Goal: Task Accomplishment & Management: Manage account settings

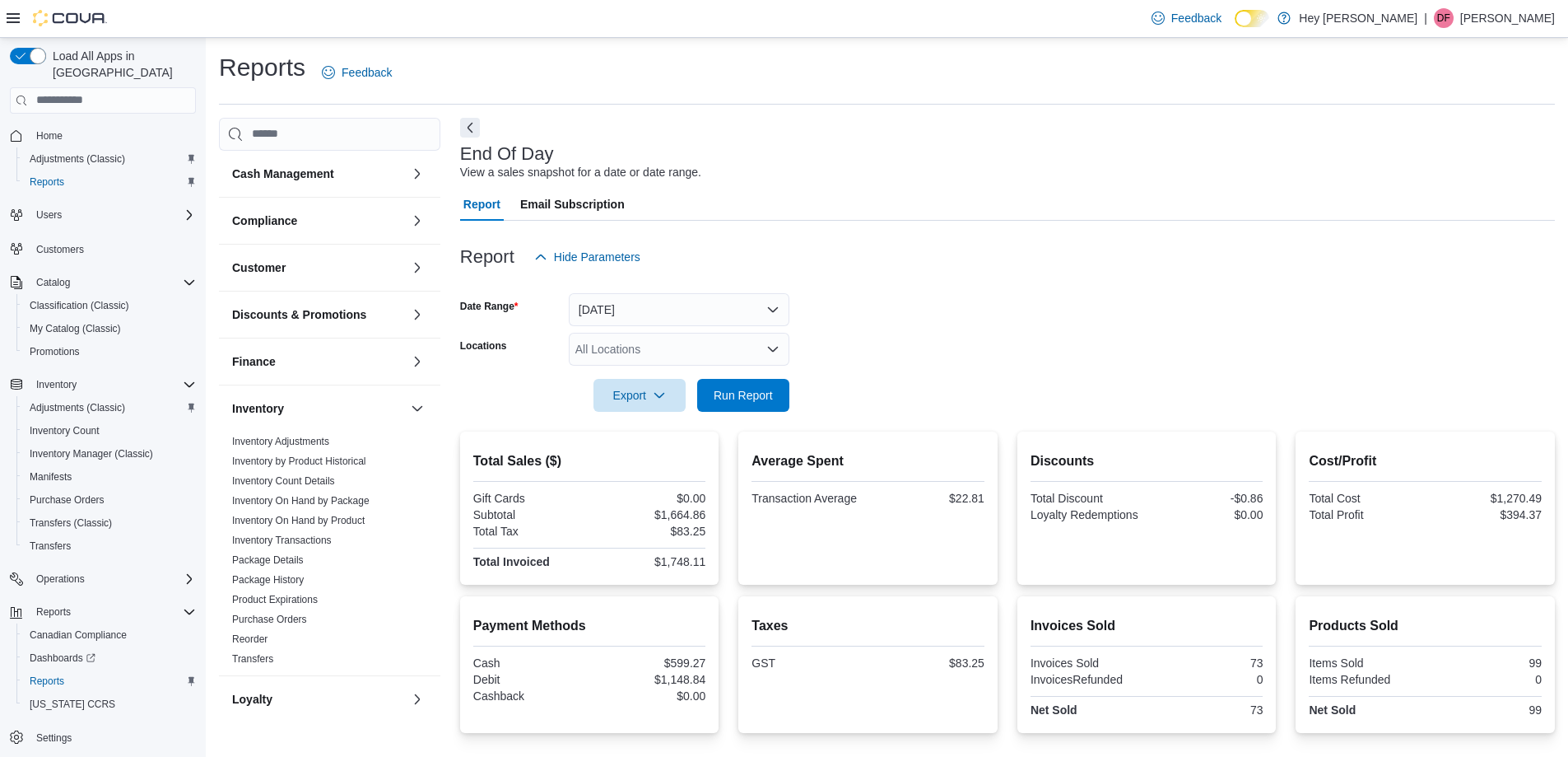
scroll to position [148, 0]
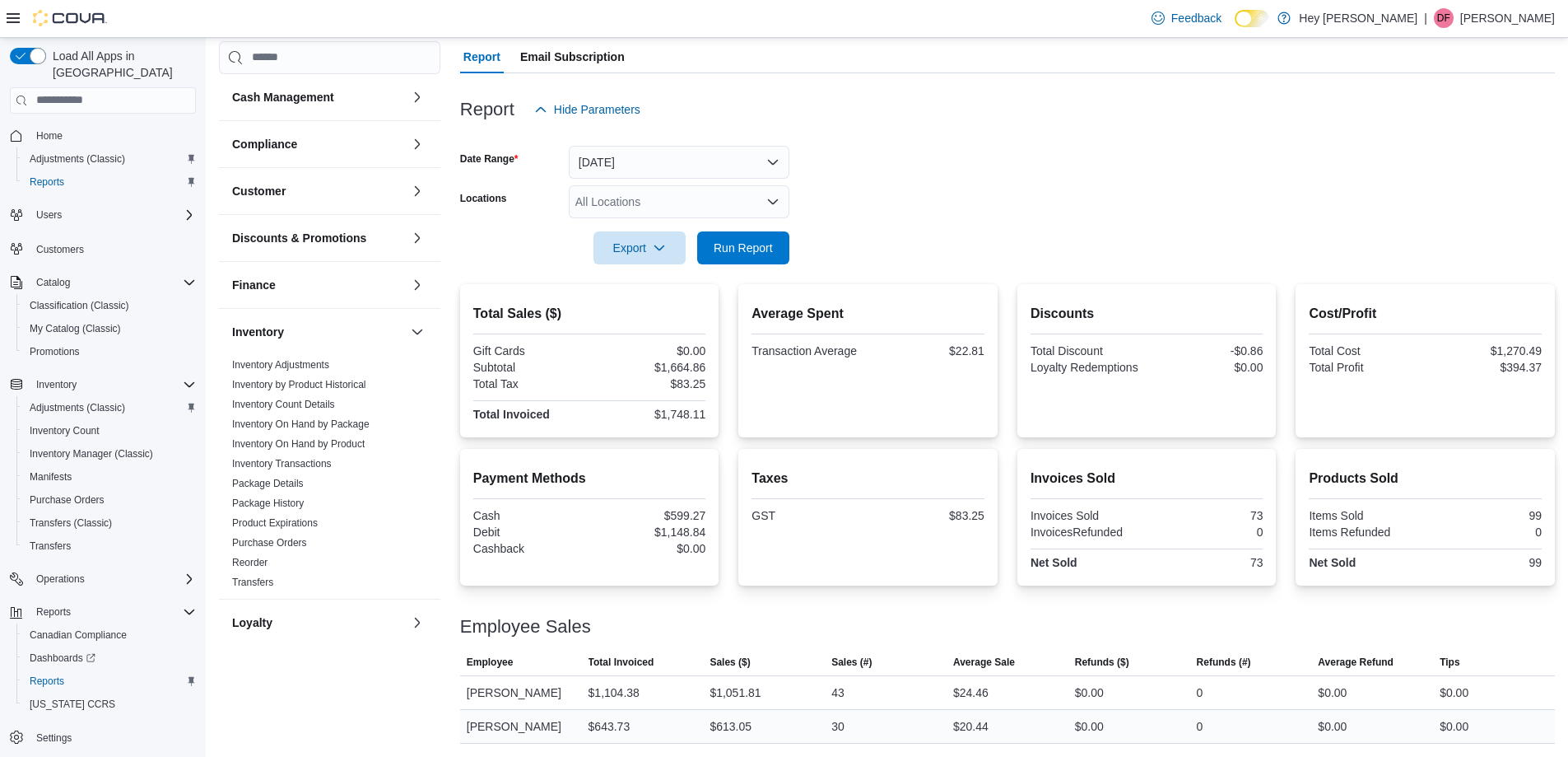
click at [577, 724] on div "Treena Fitton" at bounding box center [521, 726] width 122 height 33
click at [1013, 214] on form "Date Range Today Locations All Locations Export Run Report" at bounding box center [1007, 196] width 1094 height 139
click at [749, 248] on span "Run Report" at bounding box center [744, 247] width 59 height 17
click at [886, 140] on div at bounding box center [1007, 136] width 1094 height 20
click at [784, 456] on div "Taxes GST $94.57" at bounding box center [868, 518] width 259 height 137
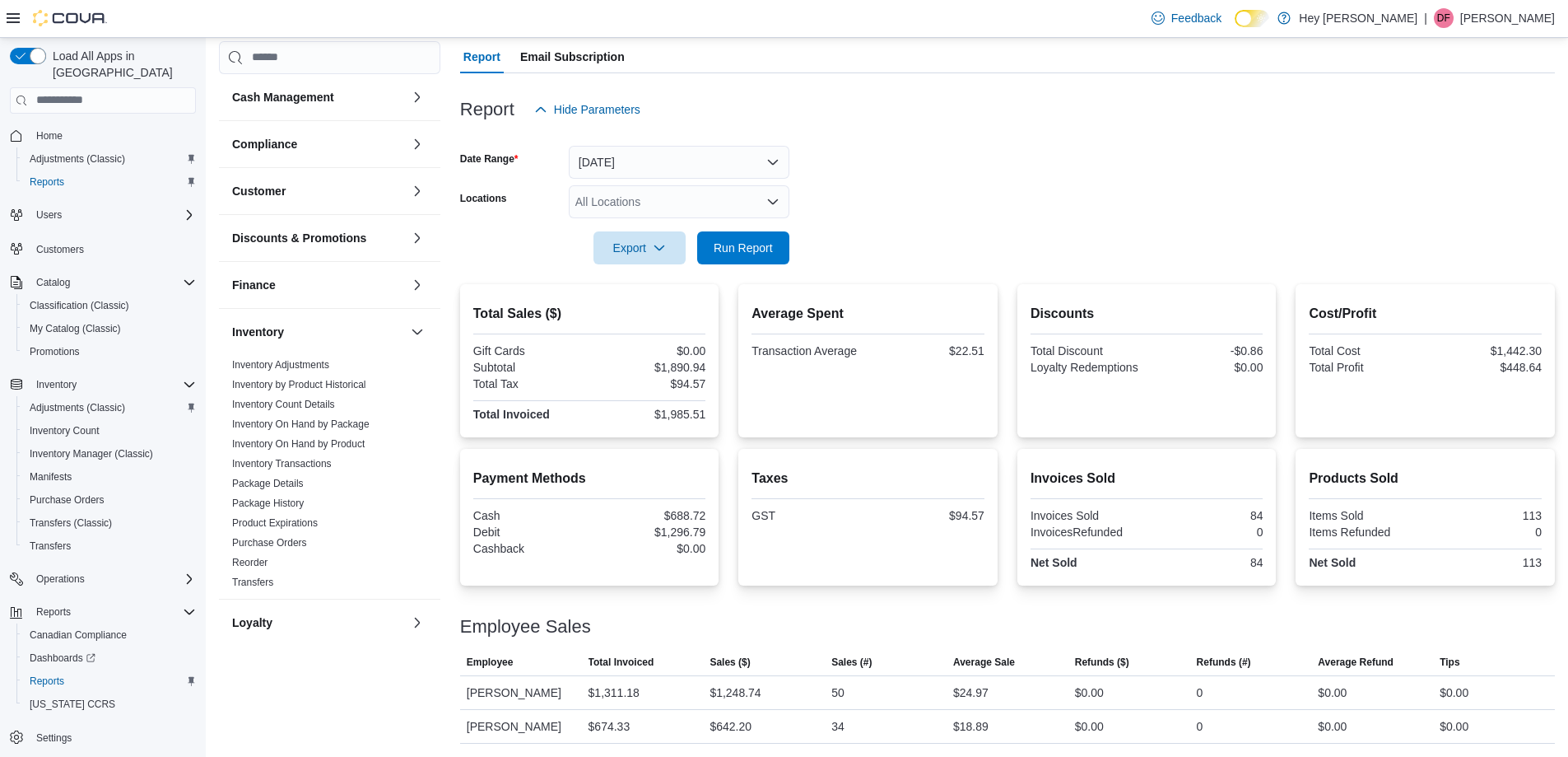
click at [1077, 162] on form "Date Range Today Locations All Locations Export Run Report" at bounding box center [1007, 196] width 1094 height 139
click at [721, 244] on span "Run Report" at bounding box center [744, 247] width 59 height 17
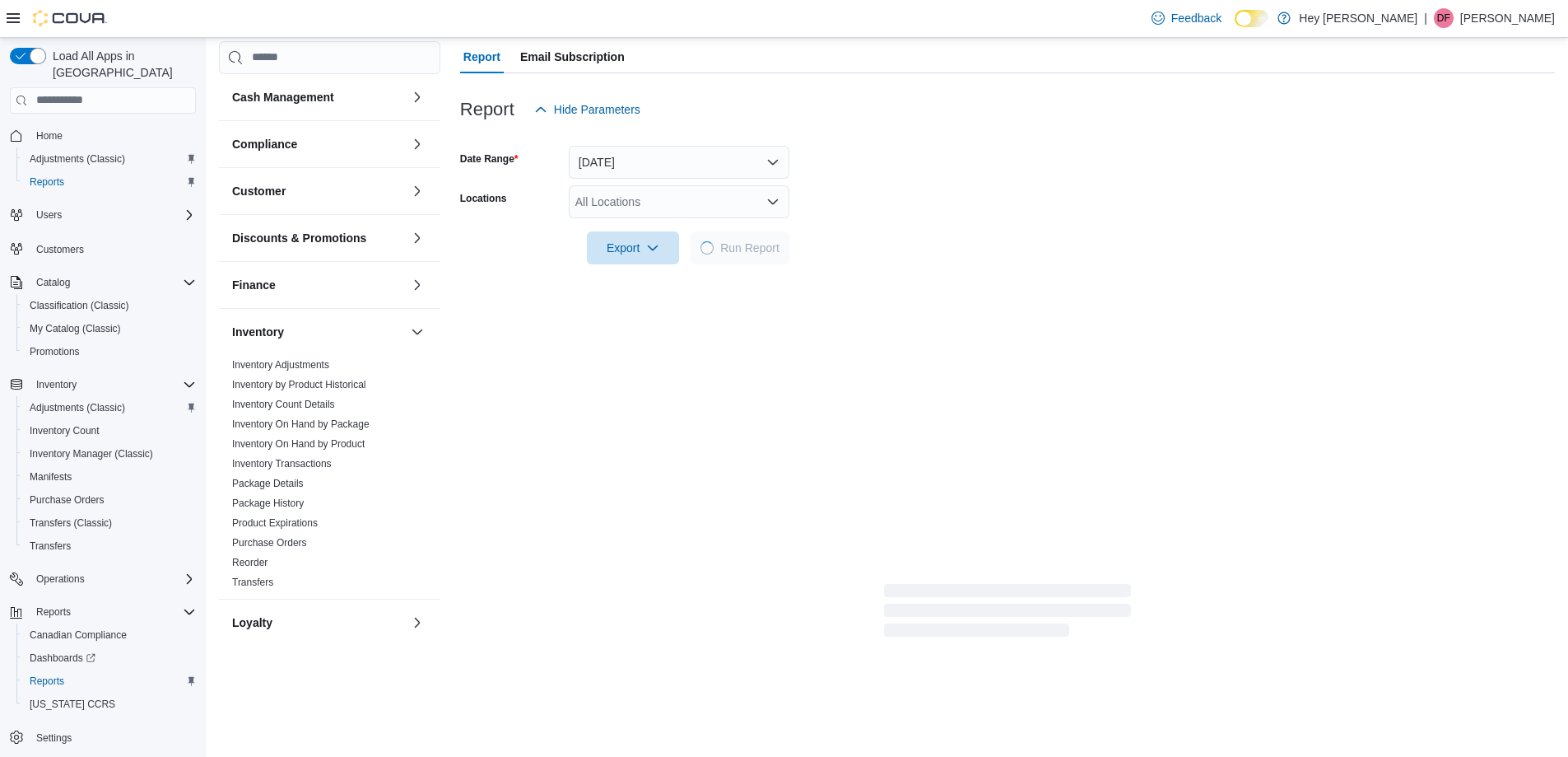
click at [903, 163] on form "Date Range Today Locations All Locations Export Run Report" at bounding box center [1007, 196] width 1094 height 139
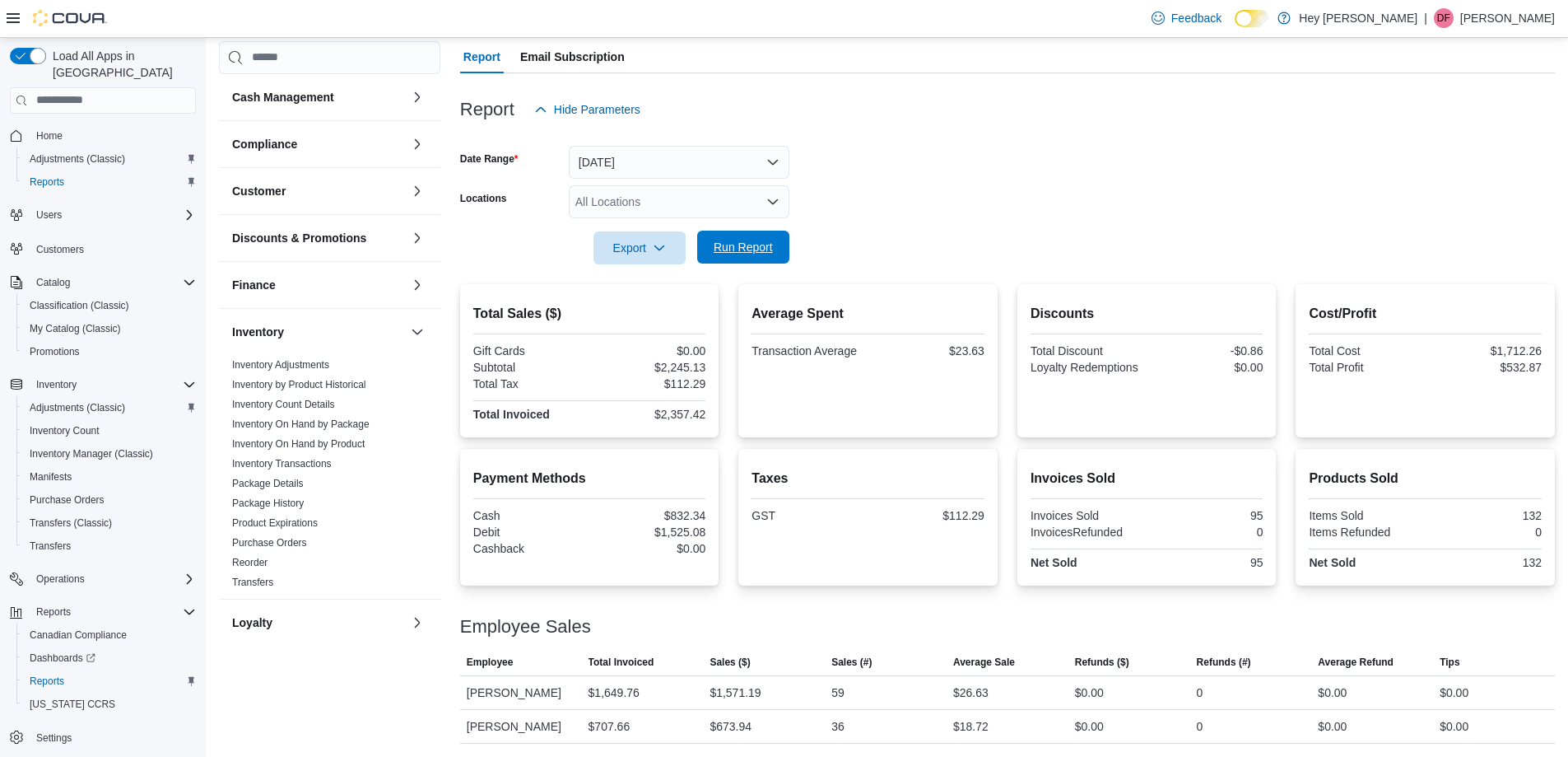
click at [733, 251] on span "Run Report" at bounding box center [744, 247] width 59 height 17
click at [735, 253] on span "Run Report" at bounding box center [744, 247] width 59 height 17
click at [935, 138] on div at bounding box center [1007, 136] width 1094 height 20
click at [776, 201] on icon "Open list of options" at bounding box center [772, 201] width 10 height 5
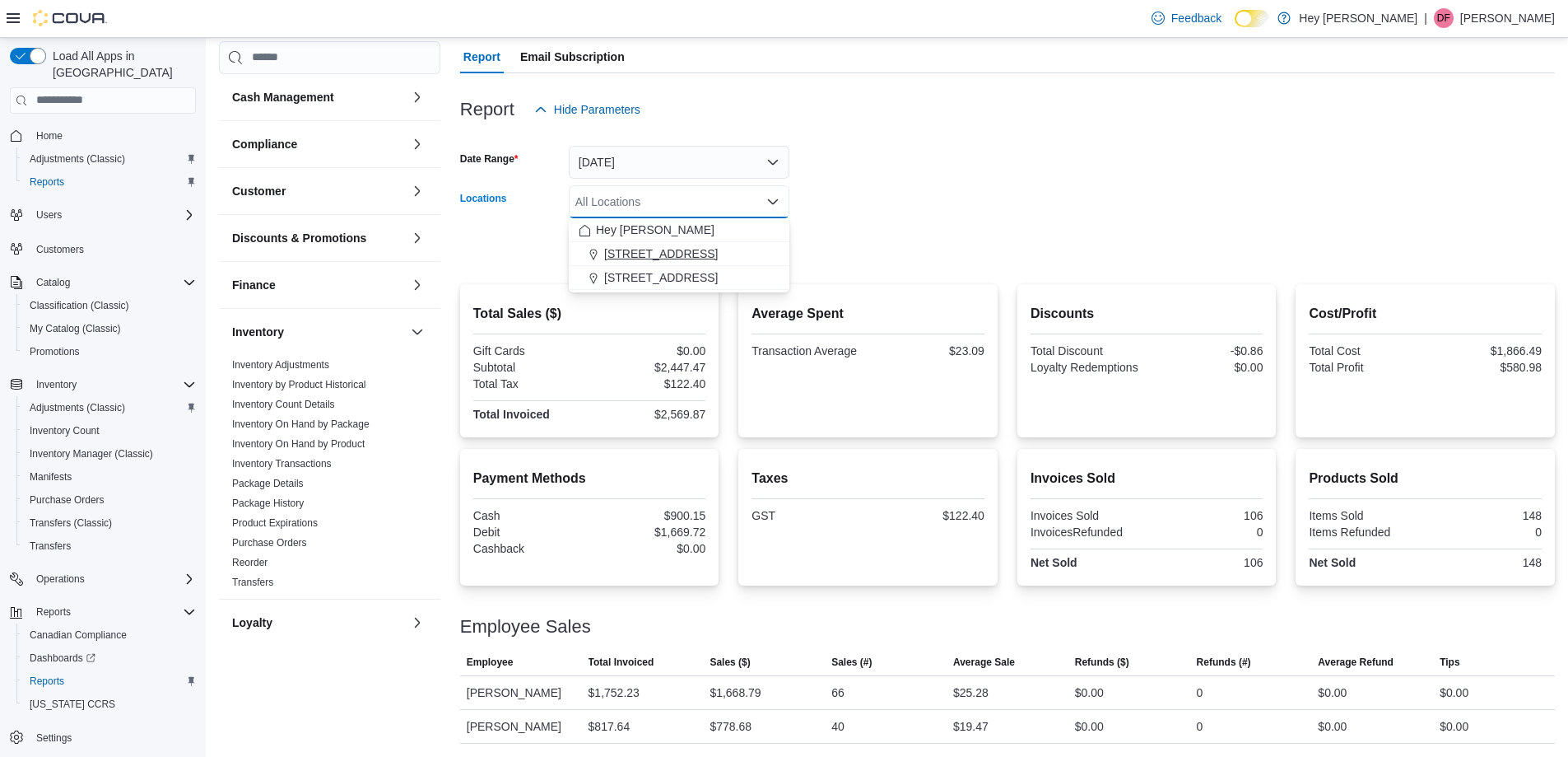
click at [667, 254] on span "[STREET_ADDRESS]" at bounding box center [661, 253] width 114 height 17
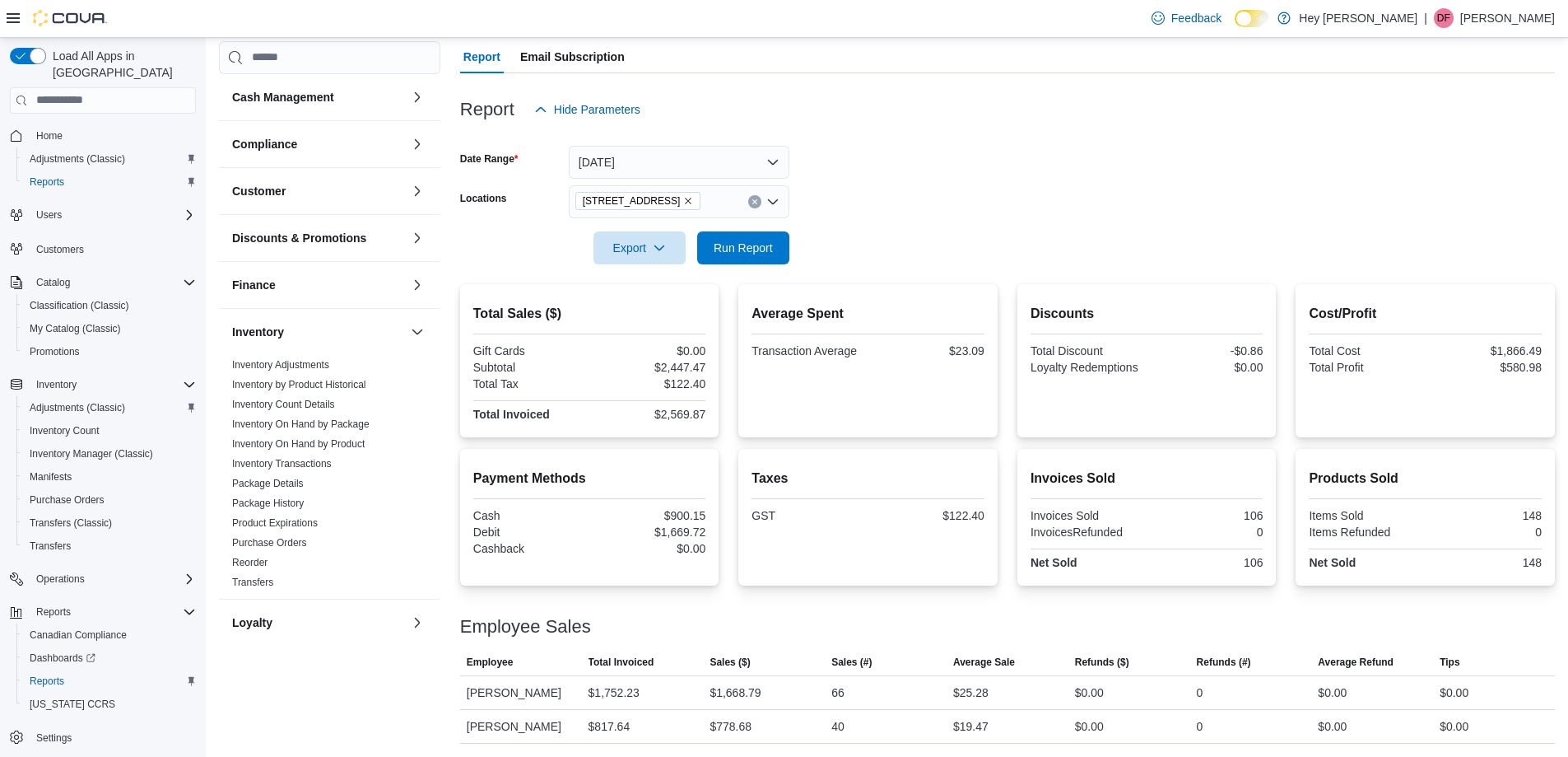
click at [876, 210] on form "Date Range Today Locations 10311 103 Avenue NW Export Run Report" at bounding box center [1007, 196] width 1094 height 139
click at [739, 245] on span "Run Report" at bounding box center [744, 247] width 59 height 17
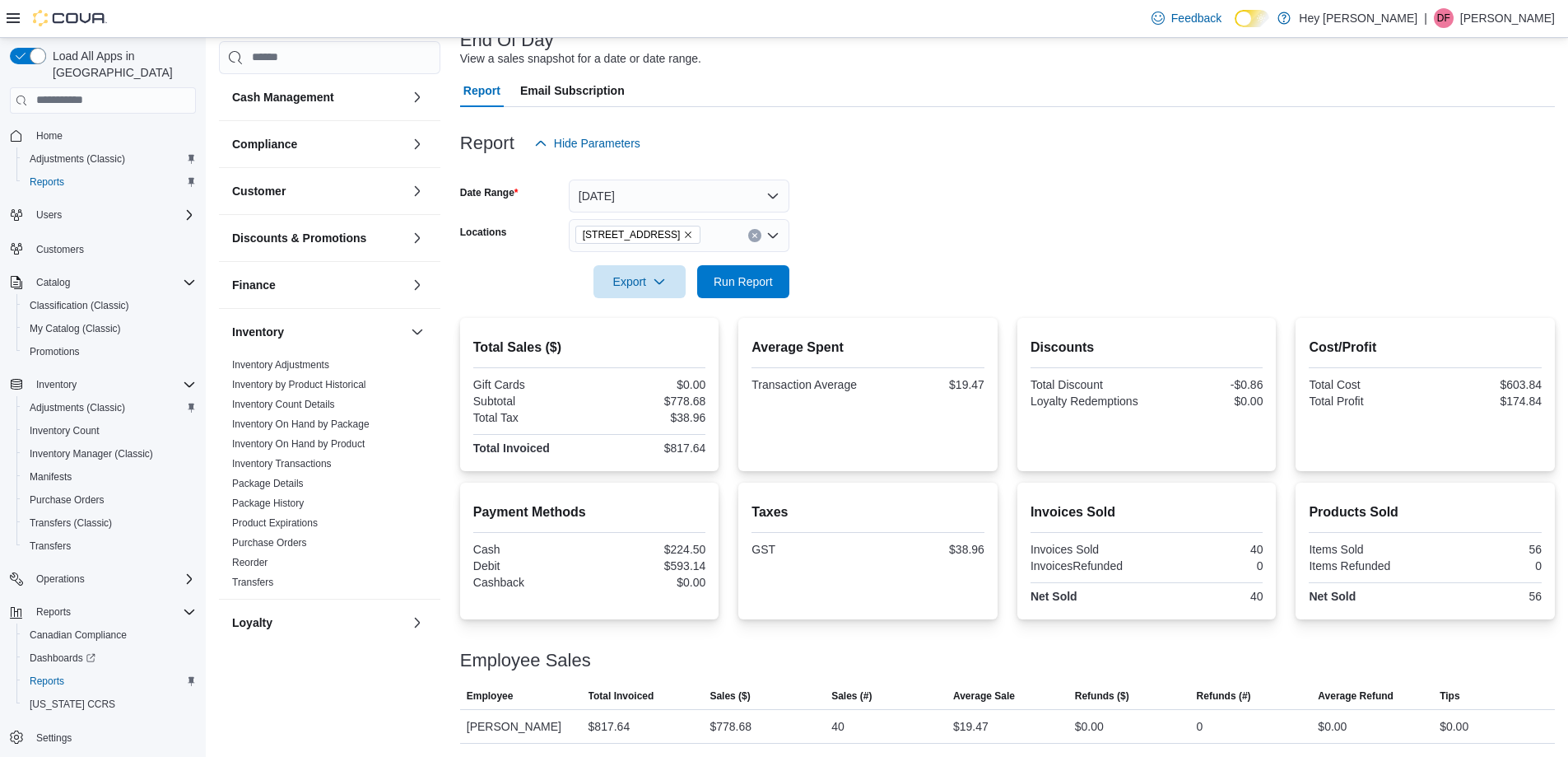
scroll to position [114, 0]
click at [934, 154] on div "Report Hide Parameters" at bounding box center [1007, 144] width 1094 height 33
click at [750, 270] on span "Run Report" at bounding box center [744, 281] width 73 height 33
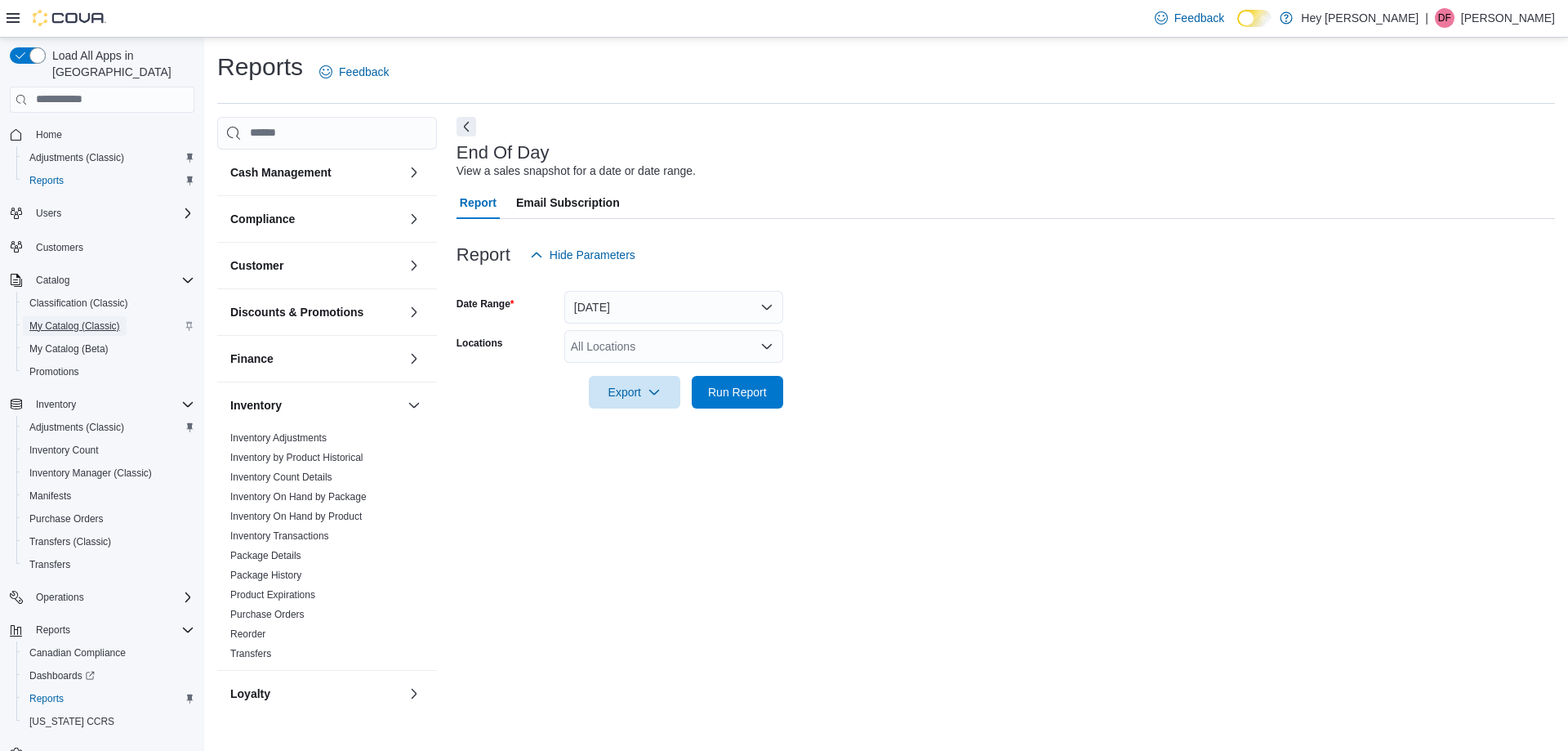
click at [61, 319] on span "My Catalog (Classic)" at bounding box center [75, 326] width 91 height 13
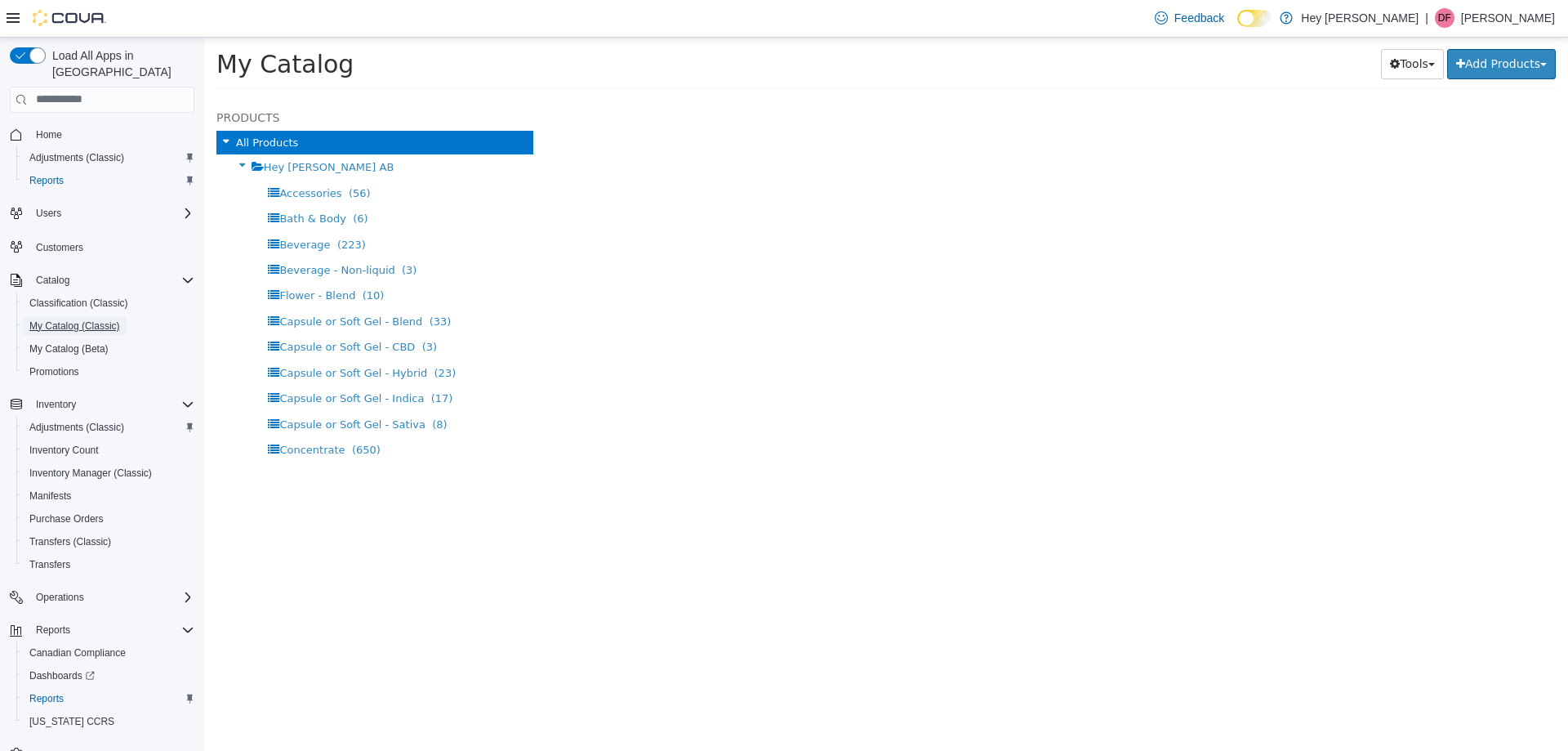
select select "**********"
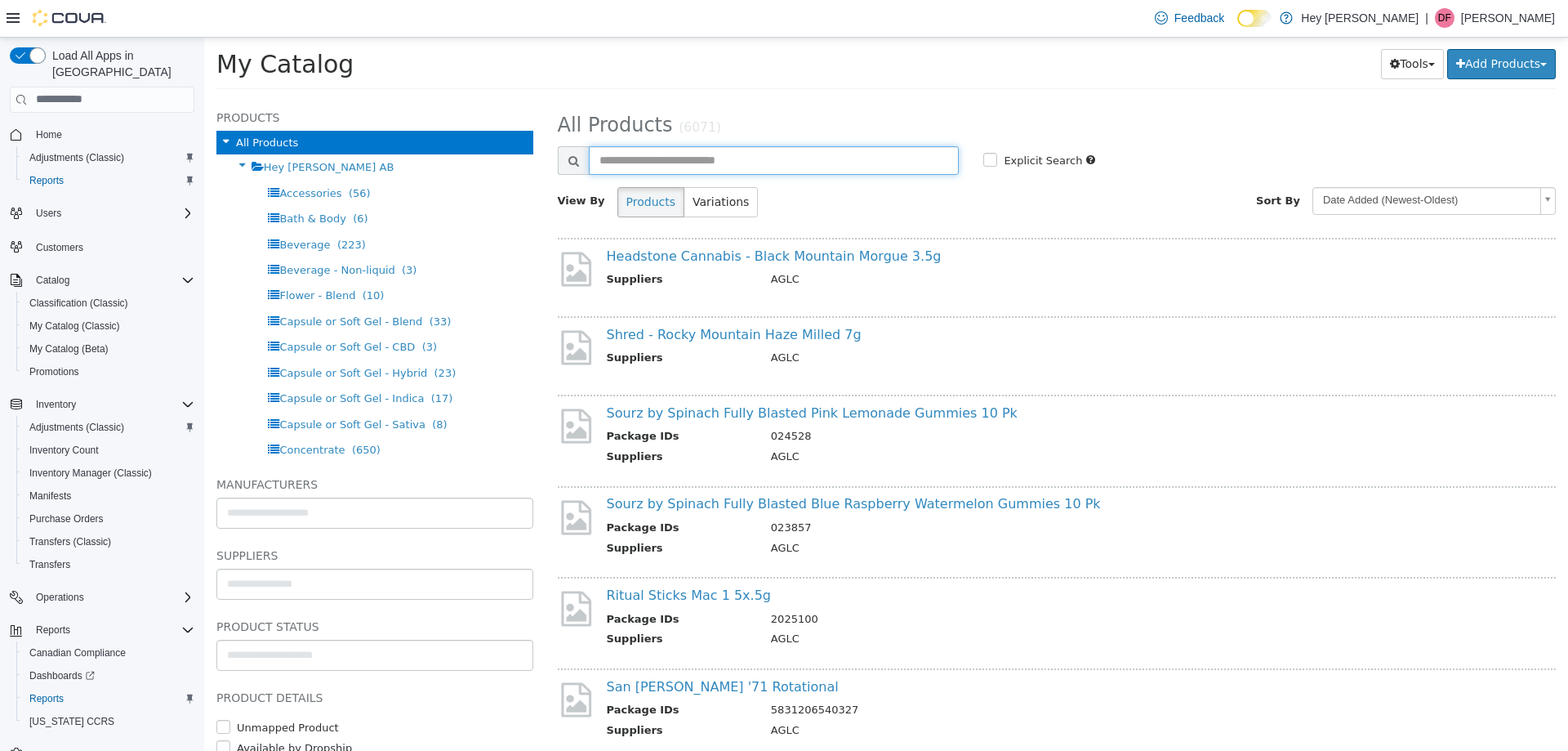
click at [679, 159] on input "text" at bounding box center [774, 160] width 371 height 29
type input "********"
select select "**********"
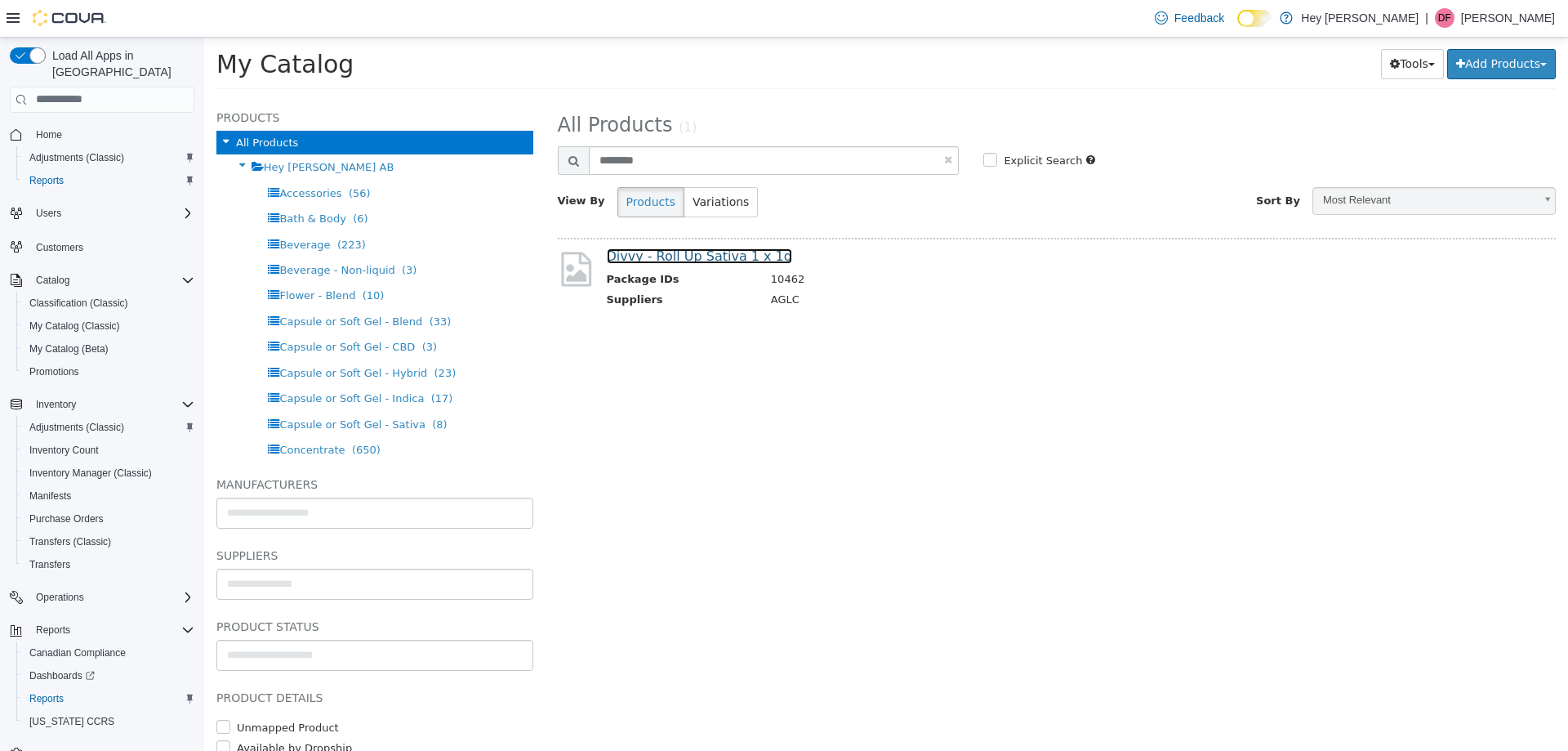
click at [666, 251] on link "Divvy - Roll Up Sativa 1 x 1g" at bounding box center [699, 255] width 185 height 16
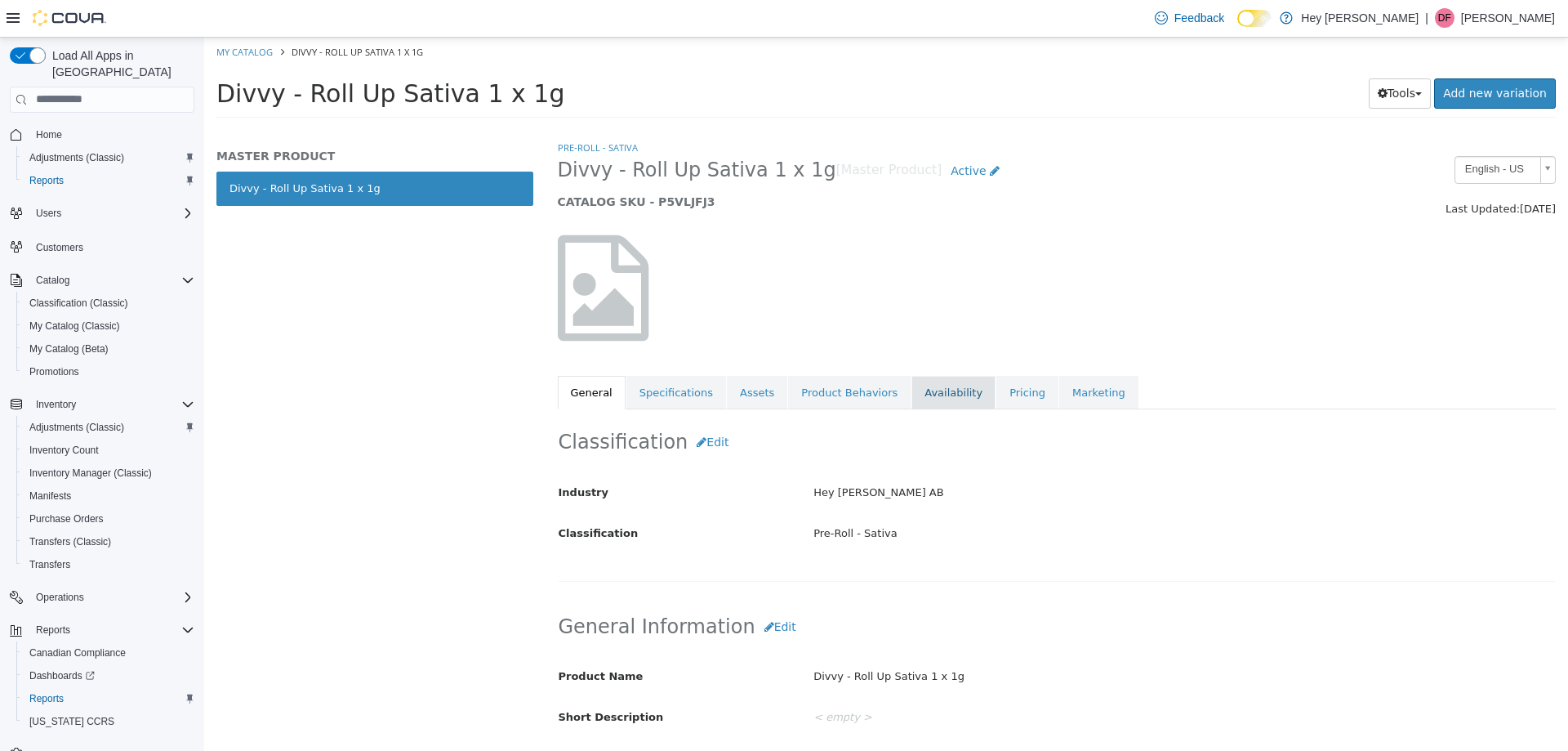
click at [924, 378] on link "Availability" at bounding box center [953, 392] width 84 height 34
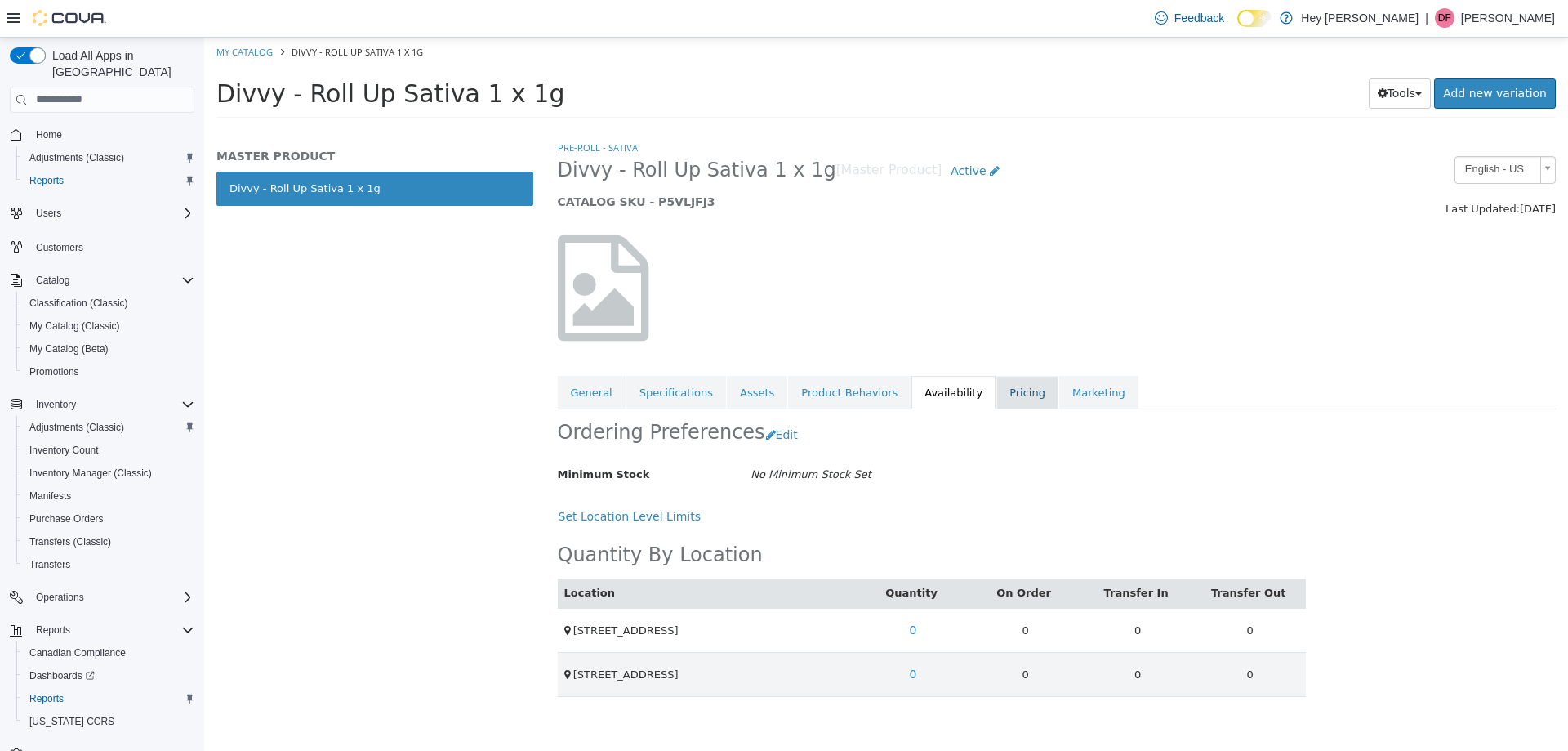
click at [996, 400] on link "Pricing" at bounding box center [1028, 392] width 62 height 34
